Goal: Contribute content

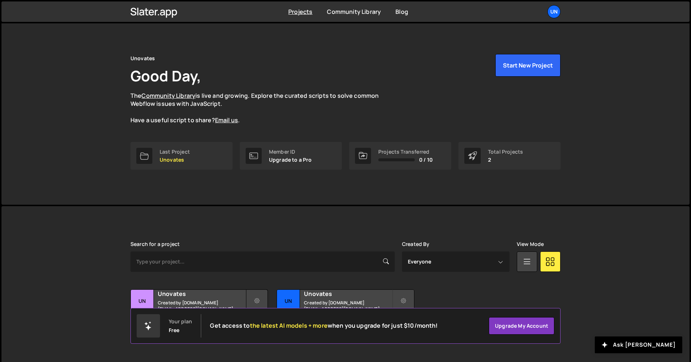
scroll to position [14, 0]
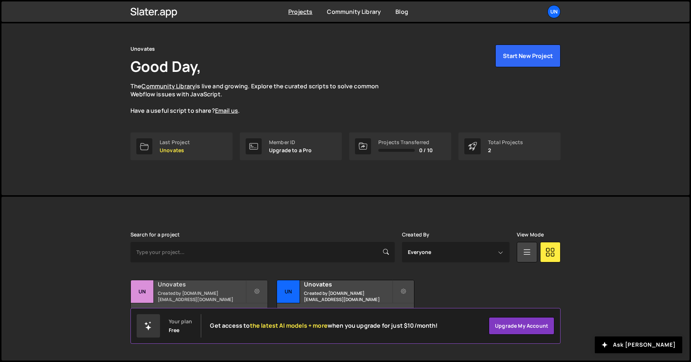
click at [215, 302] on div "Unovates Created by [DOMAIN_NAME][EMAIL_ADDRESS][DOMAIN_NAME]" at bounding box center [199, 291] width 137 height 23
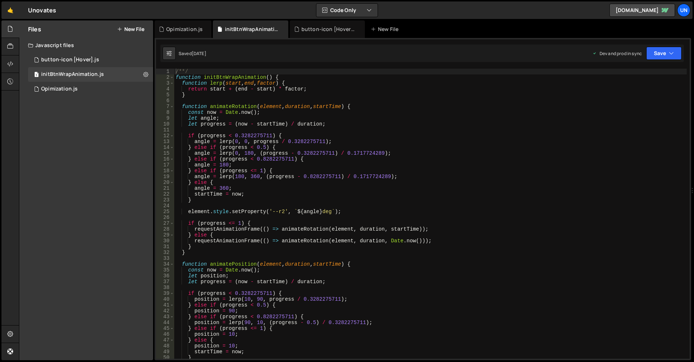
click at [134, 28] on button "New File" at bounding box center [130, 29] width 27 height 6
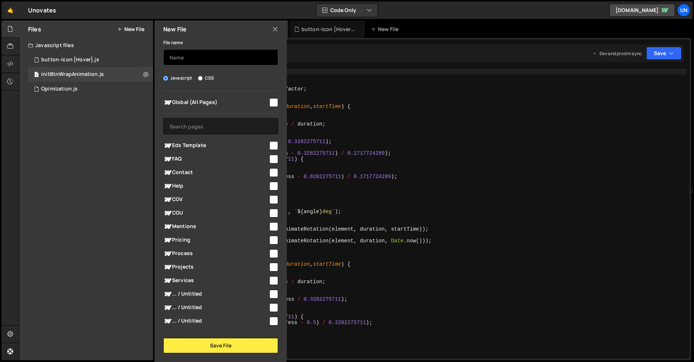
click at [202, 55] on input "text" at bounding box center [220, 57] width 115 height 16
type input "bento"
drag, startPoint x: 269, startPoint y: 101, endPoint x: 269, endPoint y: 114, distance: 13.5
click at [270, 101] on input "checkbox" at bounding box center [274, 102] width 9 height 9
checkbox input "true"
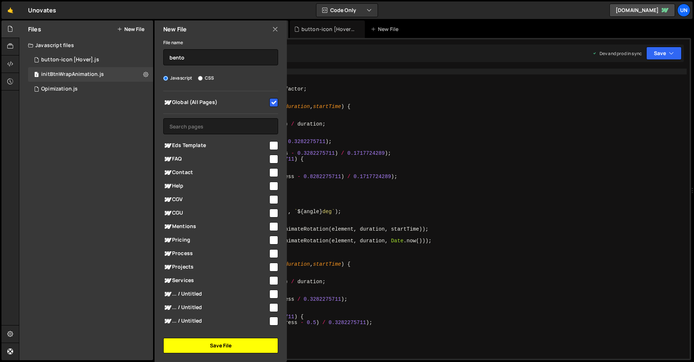
click at [226, 346] on button "Save File" at bounding box center [220, 345] width 115 height 15
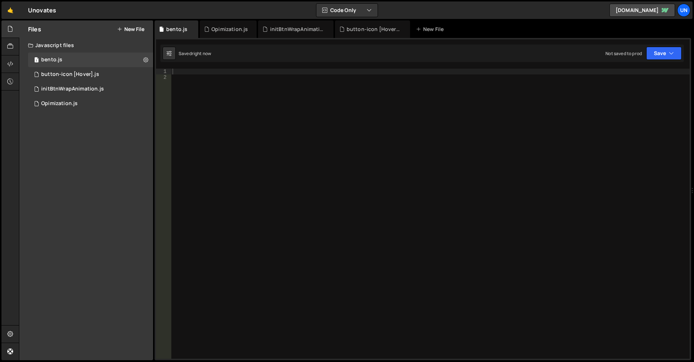
click at [313, 158] on div at bounding box center [430, 220] width 519 height 302
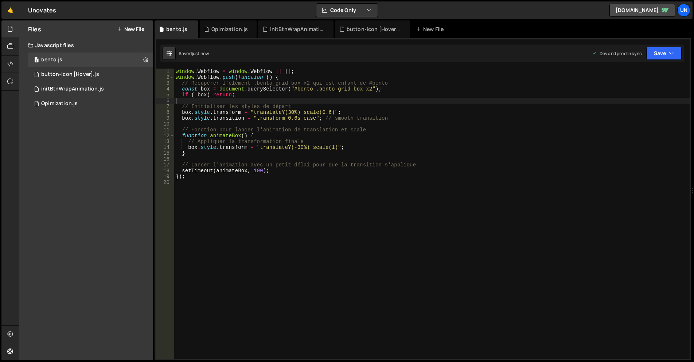
click at [244, 101] on div "window . Webflow = window . Webflow || [ ] ; window . Webflow . push ( function…" at bounding box center [432, 220] width 516 height 302
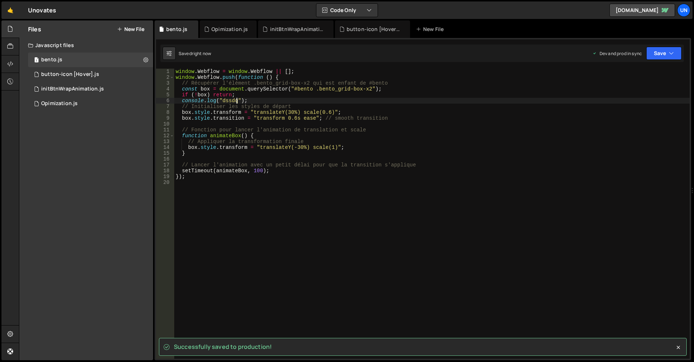
type textarea "console.log("dssdq");"
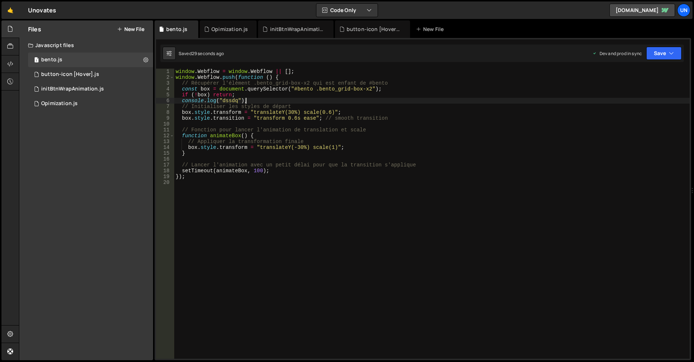
click at [250, 100] on div "window . Webflow = window . Webflow || [ ] ; window . Webflow . push ( function…" at bounding box center [432, 220] width 516 height 302
drag, startPoint x: 251, startPoint y: 100, endPoint x: 182, endPoint y: 100, distance: 68.6
click at [182, 100] on div "window . Webflow = window . Webflow || [ ] ; window . Webflow . push ( function…" at bounding box center [432, 220] width 516 height 302
click at [301, 80] on div "window . Webflow = window . Webflow || [ ] ; window . Webflow . push ( function…" at bounding box center [432, 220] width 516 height 302
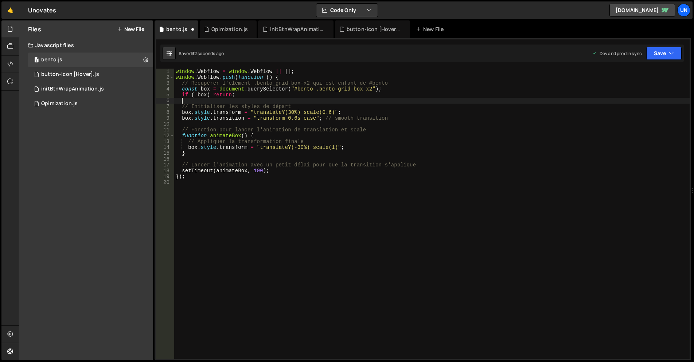
type textarea "window.Webflow.push(function () {"
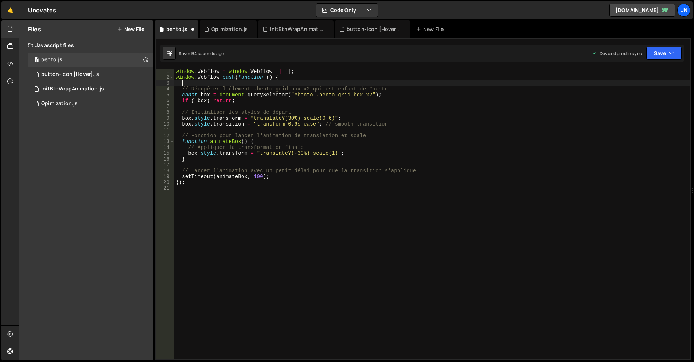
paste textarea "console.log("dssdq");"
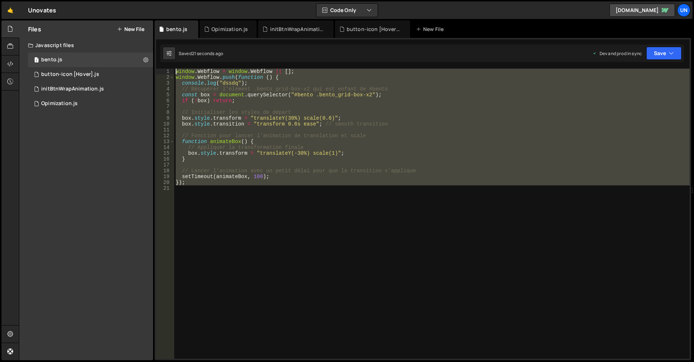
drag, startPoint x: 180, startPoint y: 135, endPoint x: 170, endPoint y: 63, distance: 71.8
click at [170, 63] on div "XXXXXXXXXXXXXXXXXXXXXXXXXXXXXXXXXXXXXXXXXXXXXXXXXXXXXXXXXXXXXXXXXXXXXXXXXXXXXXX…" at bounding box center [423, 199] width 537 height 322
click at [272, 93] on div "window . Webflow = window . Webflow || [ ] ; window . Webflow . push ( function…" at bounding box center [432, 214] width 516 height 290
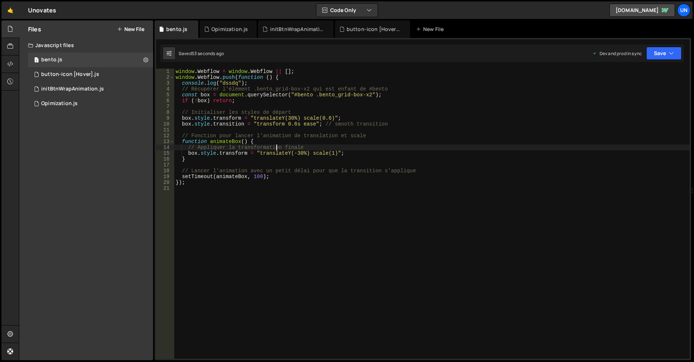
click at [276, 147] on div "window . Webflow = window . Webflow || [ ] ; window . Webflow . push ( function…" at bounding box center [432, 220] width 516 height 302
type textarea "});"
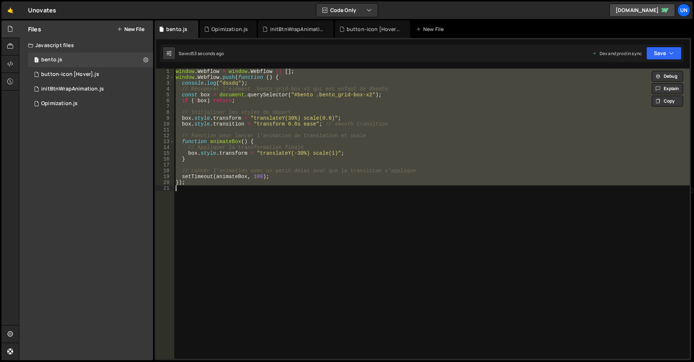
paste textarea
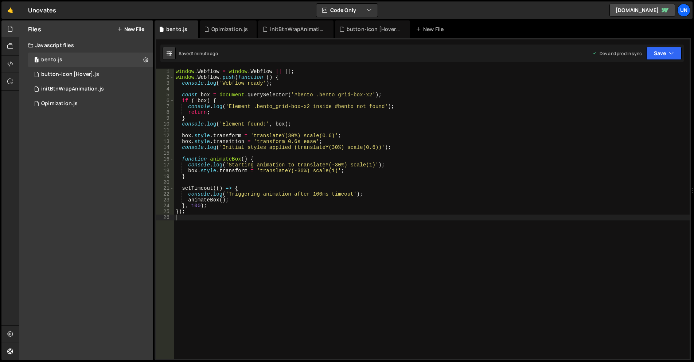
drag, startPoint x: 415, startPoint y: 185, endPoint x: 397, endPoint y: 163, distance: 27.7
click at [408, 175] on div "window . Webflow = window . Webflow || [ ] ; window . Webflow . push ( function…" at bounding box center [432, 220] width 516 height 302
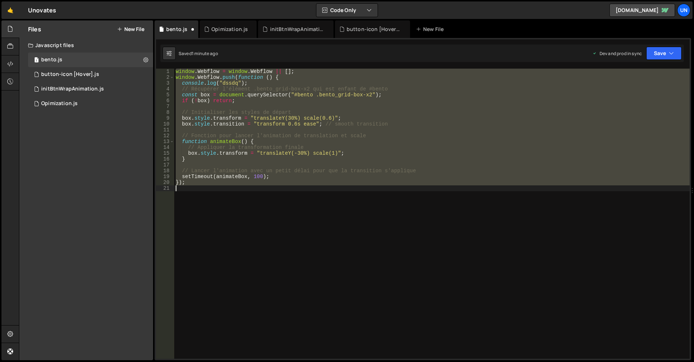
click at [311, 122] on div "window . Webflow = window . Webflow || [ ] ; window . Webflow . push ( function…" at bounding box center [432, 214] width 516 height 290
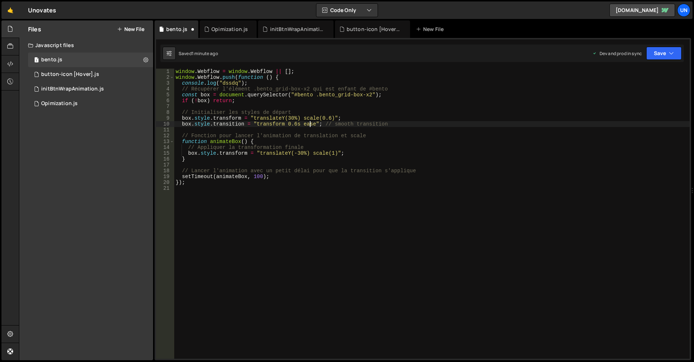
click at [294, 94] on div "window . Webflow = window . Webflow || [ ] ; window . Webflow . push ( function…" at bounding box center [432, 220] width 516 height 302
click at [323, 174] on div "window . Webflow = window . Webflow || [ ] ; window . Webflow . push ( function…" at bounding box center [432, 220] width 516 height 302
type textarea "});"
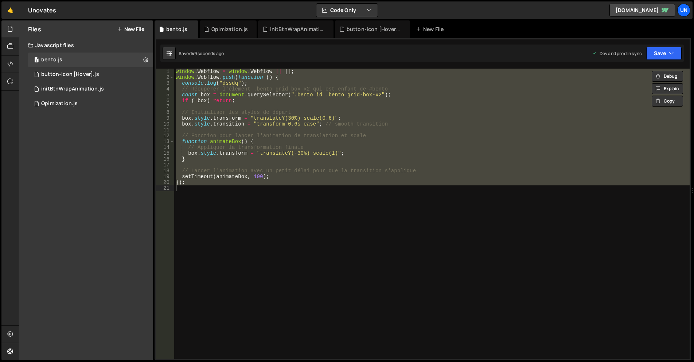
paste textarea
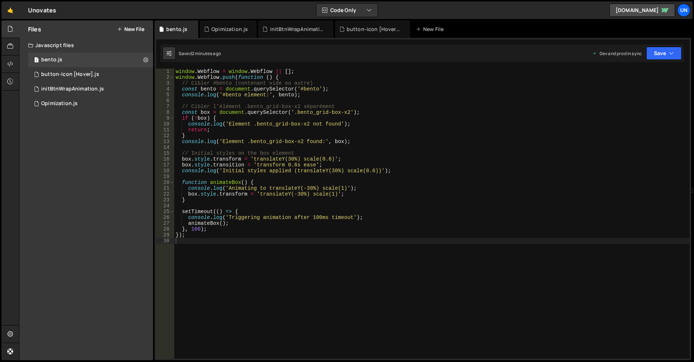
click at [272, 199] on div "window . Webflow = window . Webflow || [ ] ; window . Webflow . push ( function…" at bounding box center [432, 220] width 516 height 302
type textarea "});"
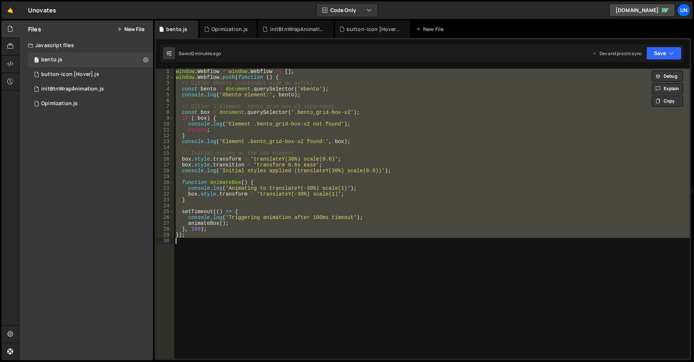
paste textarea
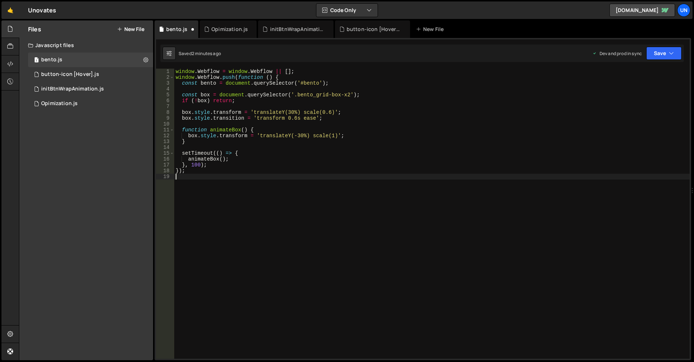
click at [201, 165] on div "window . Webflow = window . Webflow || [ ] ; window . Webflow . push ( function…" at bounding box center [432, 220] width 516 height 302
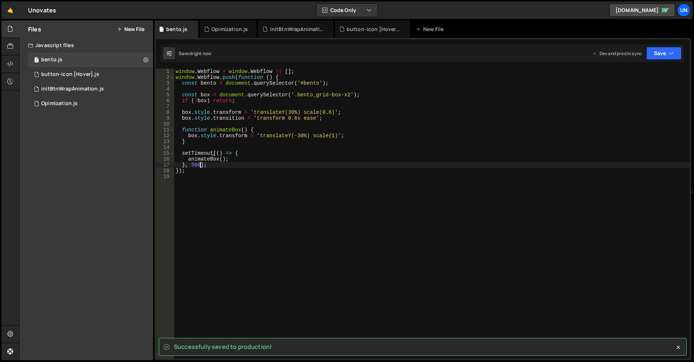
type textarea "}, 500);"
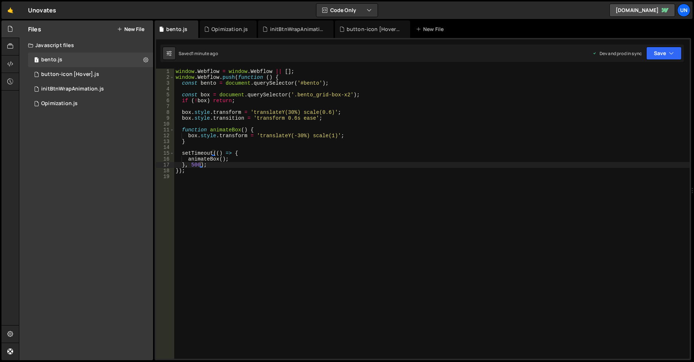
drag, startPoint x: 268, startPoint y: 208, endPoint x: 270, endPoint y: 203, distance: 5.2
click at [268, 208] on div "window . Webflow = window . Webflow || [ ] ; window . Webflow . push ( function…" at bounding box center [432, 220] width 516 height 302
type textarea "});"
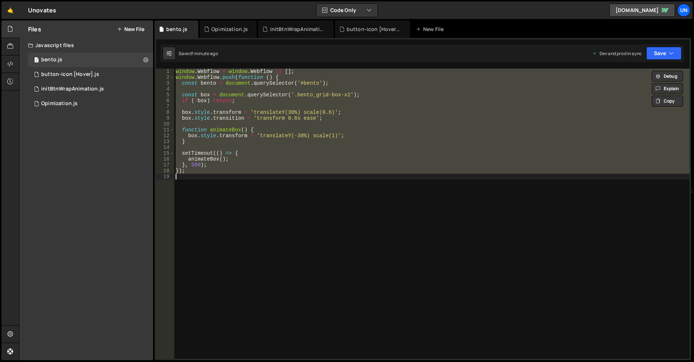
paste textarea
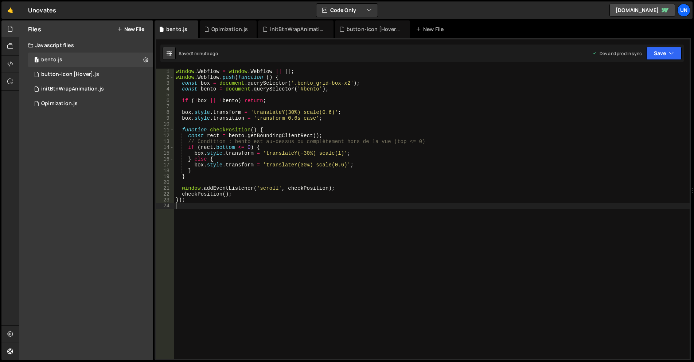
click at [519, 155] on div "window . Webflow = window . Webflow || [ ] ; window . Webflow . push ( function…" at bounding box center [432, 220] width 516 height 302
type textarea "});"
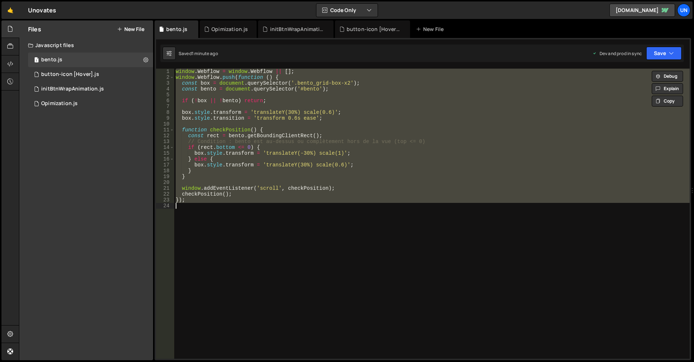
paste textarea
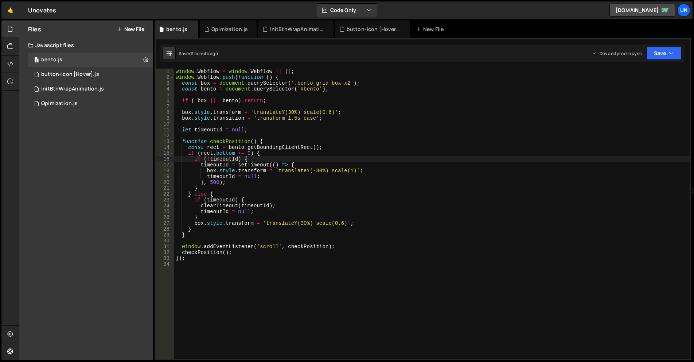
click at [267, 159] on div "window . Webflow = window . Webflow || [ ] ; window . Webflow . push ( function…" at bounding box center [432, 220] width 516 height 302
type textarea "});"
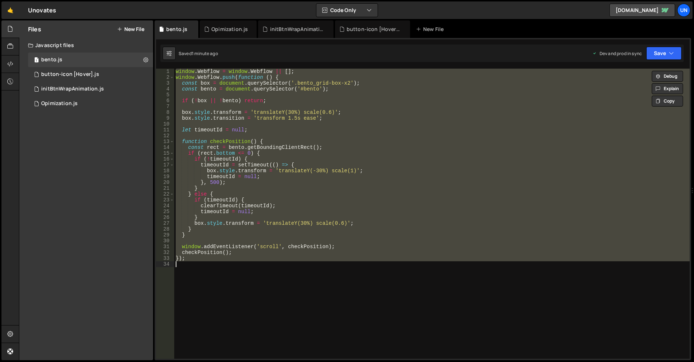
paste textarea
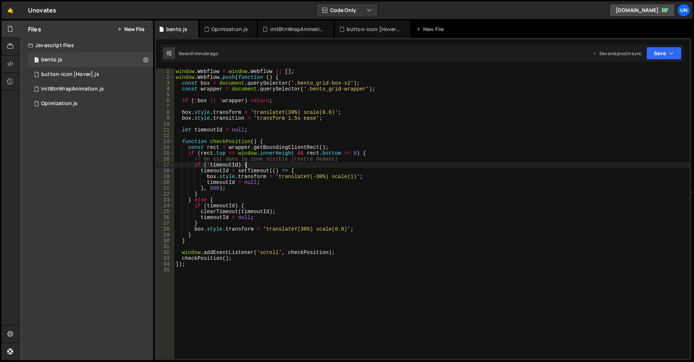
click at [278, 164] on div "window . Webflow = window . Webflow || [ ] ; window . Webflow . push ( function…" at bounding box center [432, 220] width 516 height 302
type textarea "});"
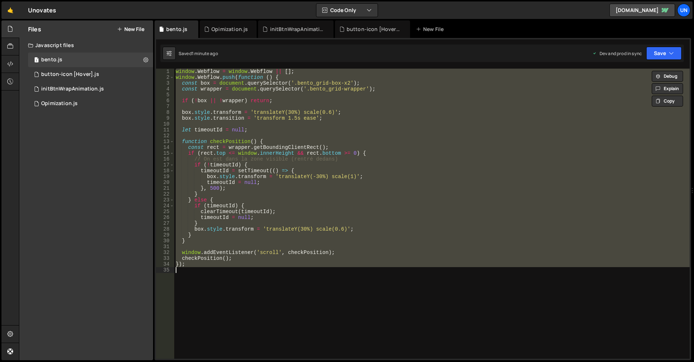
paste textarea
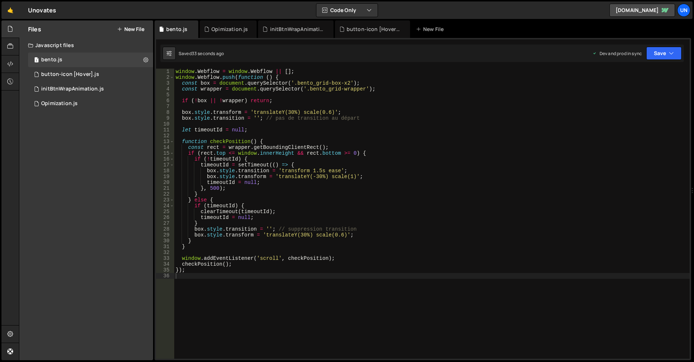
click at [380, 187] on div "window . Webflow = window . Webflow || [ ] ; window . Webflow . push ( function…" at bounding box center [432, 220] width 516 height 302
type textarea "});"
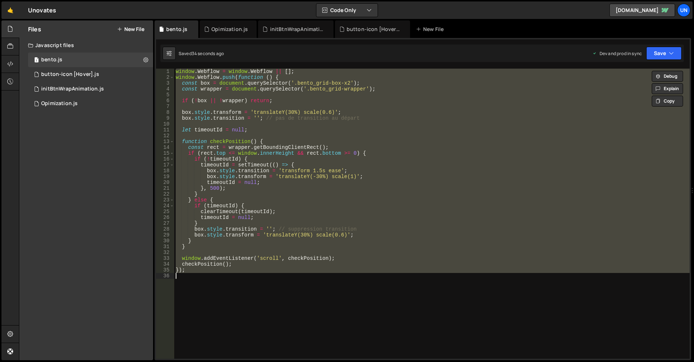
paste textarea
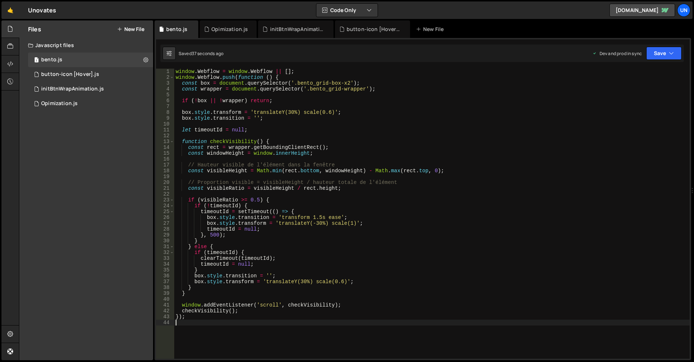
click at [286, 218] on div "window . Webflow = window . Webflow || [ ] ; window . Webflow . push ( function…" at bounding box center [432, 220] width 516 height 302
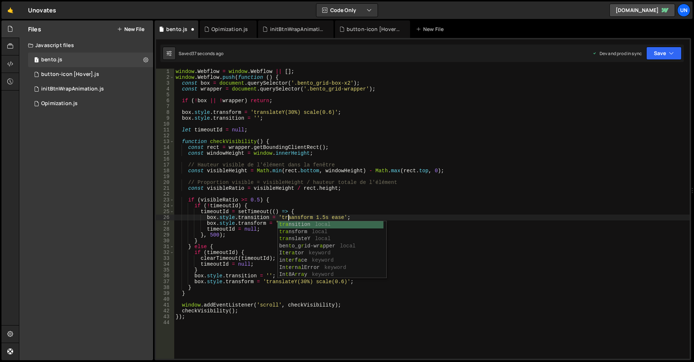
type textarea "});"
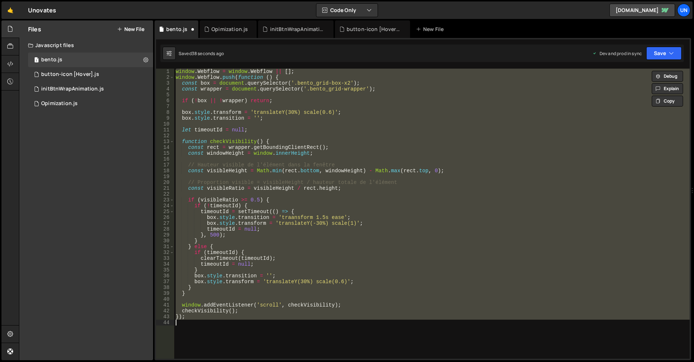
scroll to position [0, 0]
paste textarea
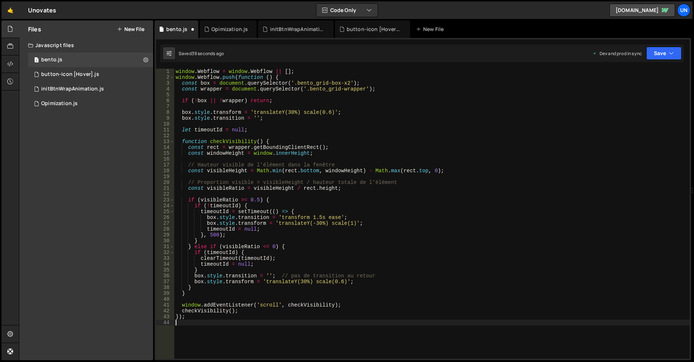
type textarea "});"
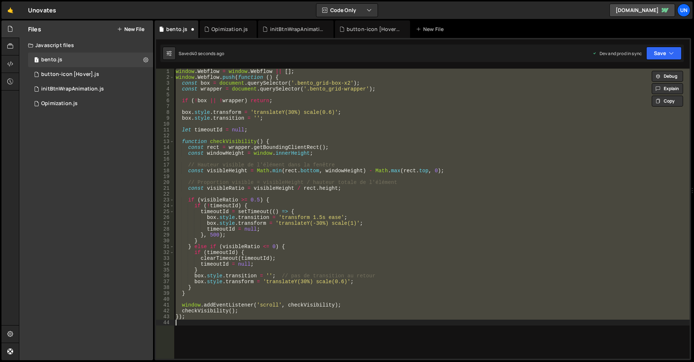
paste textarea
